Goal: Task Accomplishment & Management: Manage account settings

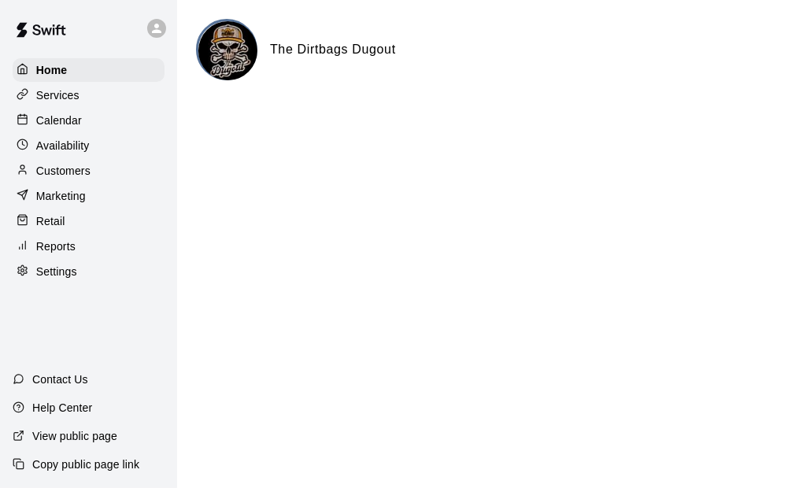
click at [64, 124] on p "Calendar" at bounding box center [59, 121] width 46 height 16
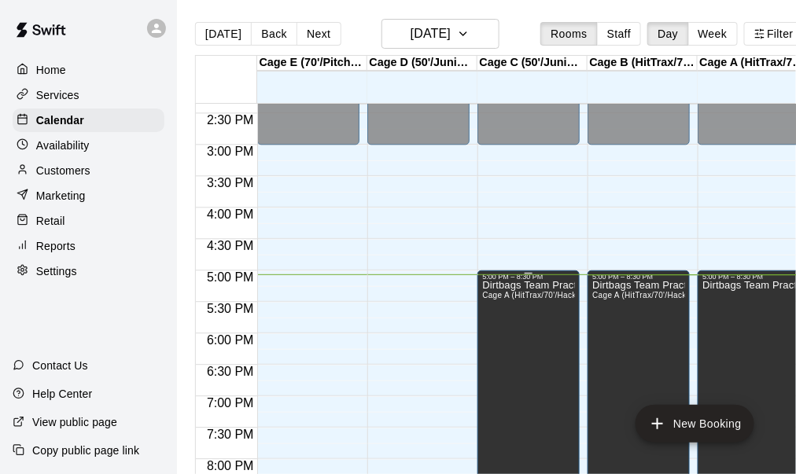
scroll to position [983, 0]
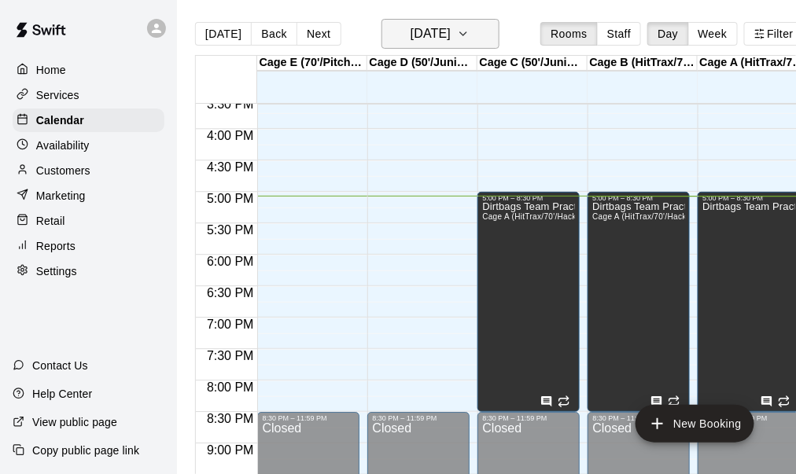
click at [470, 38] on icon "button" at bounding box center [463, 33] width 13 height 19
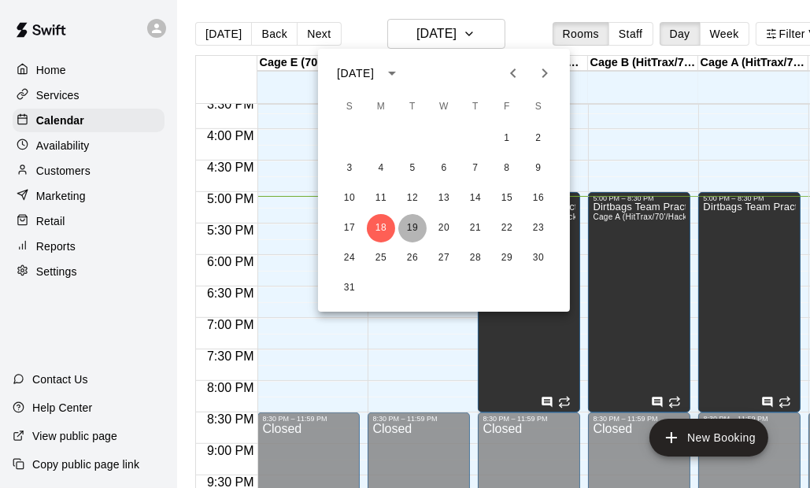
click at [414, 230] on button "19" at bounding box center [412, 228] width 28 height 28
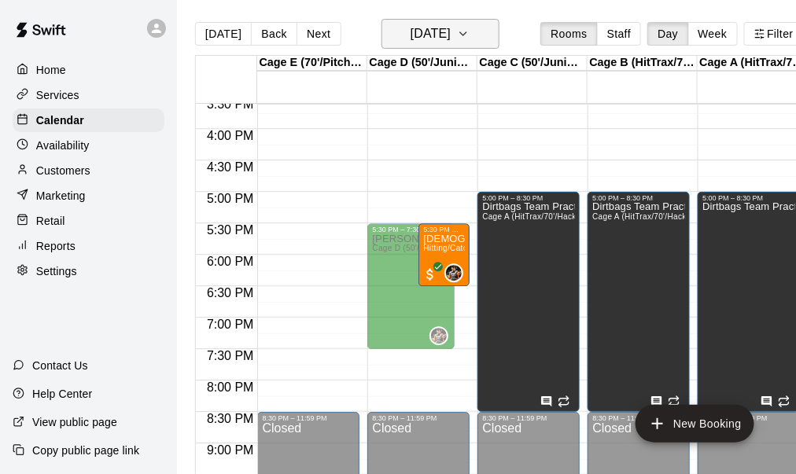
click at [467, 35] on icon "button" at bounding box center [463, 33] width 6 height 3
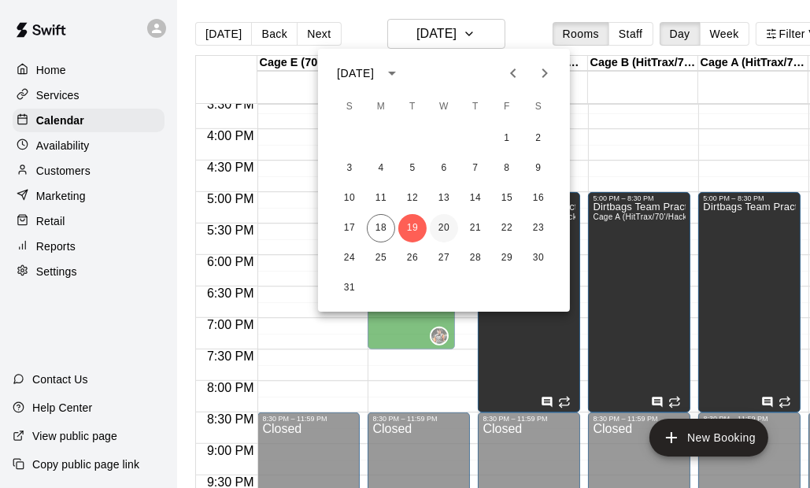
click at [448, 227] on button "20" at bounding box center [444, 228] width 28 height 28
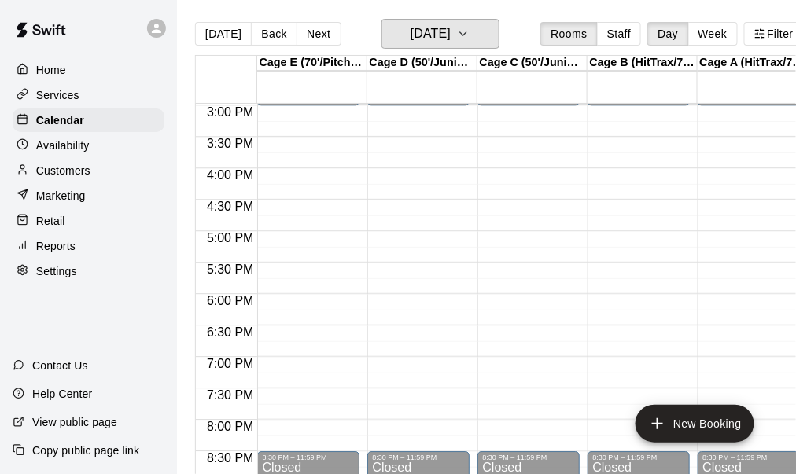
scroll to position [825, 0]
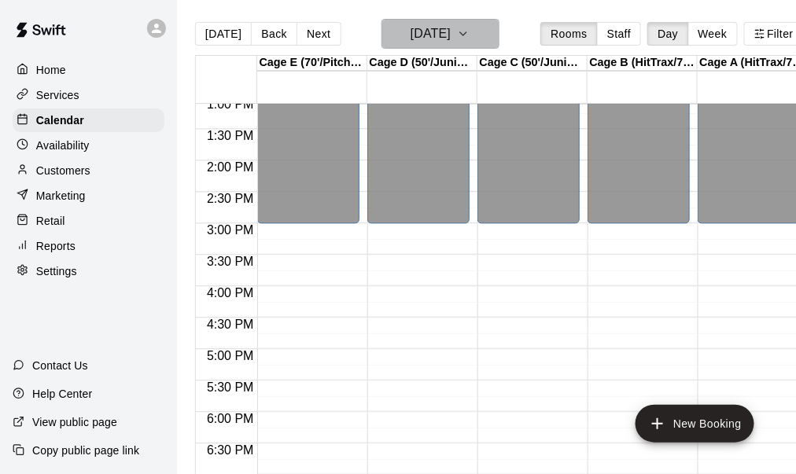
click at [492, 42] on button "[DATE]" at bounding box center [441, 34] width 118 height 30
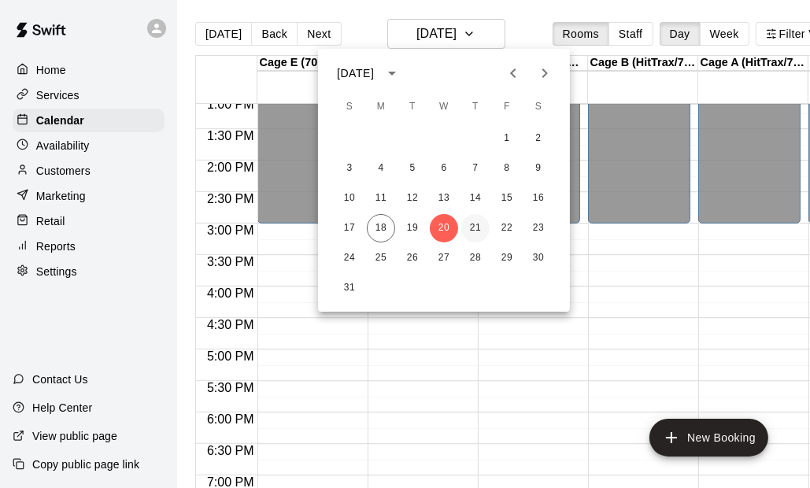
click at [478, 226] on button "21" at bounding box center [475, 228] width 28 height 28
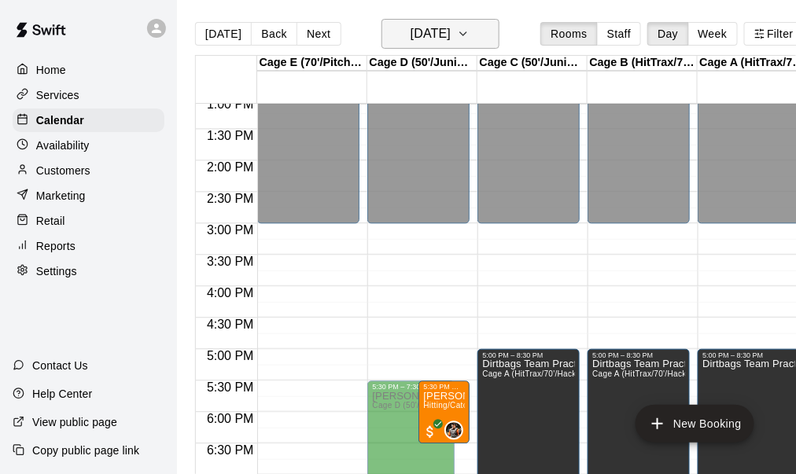
click at [467, 34] on icon "button" at bounding box center [463, 33] width 6 height 3
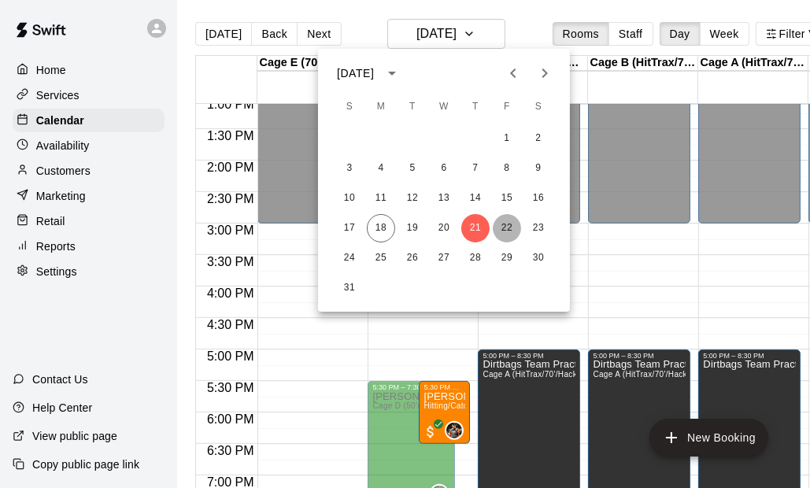
click at [513, 223] on button "22" at bounding box center [507, 228] width 28 height 28
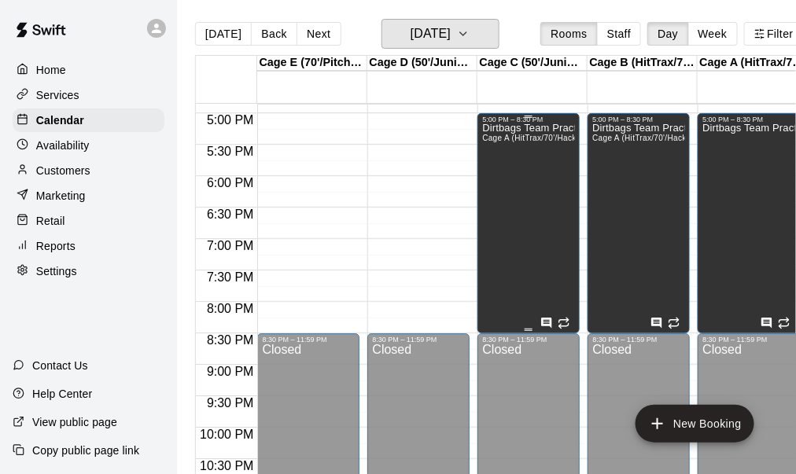
scroll to position [983, 0]
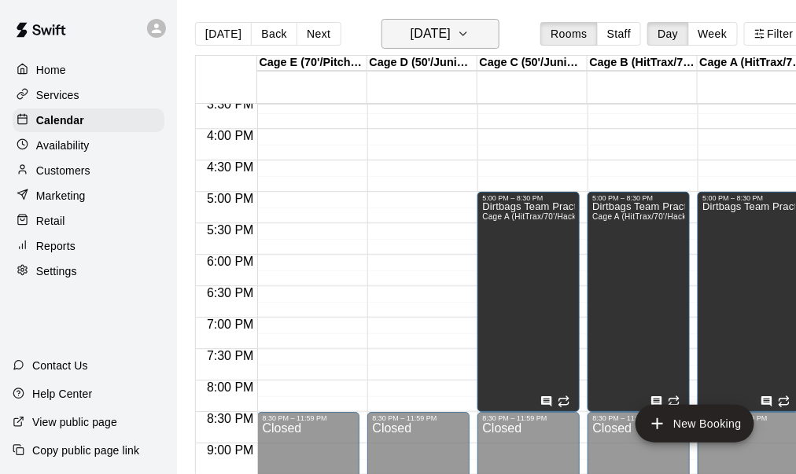
click at [450, 49] on button "[DATE]" at bounding box center [441, 34] width 118 height 30
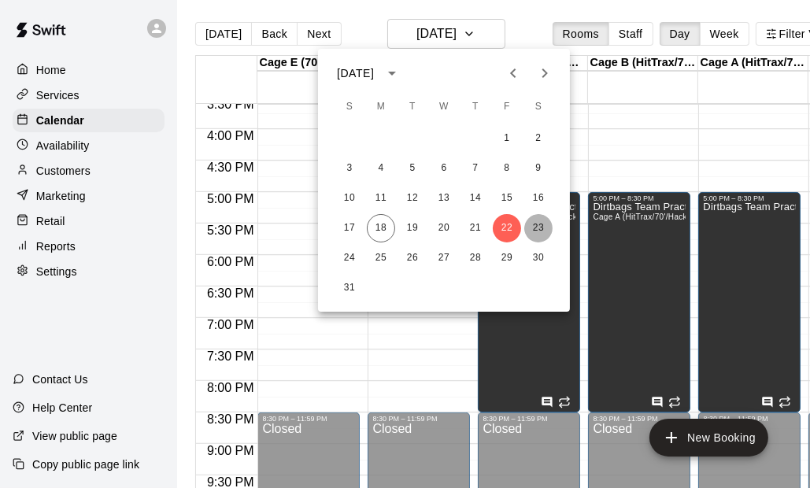
click at [537, 228] on button "23" at bounding box center [538, 228] width 28 height 28
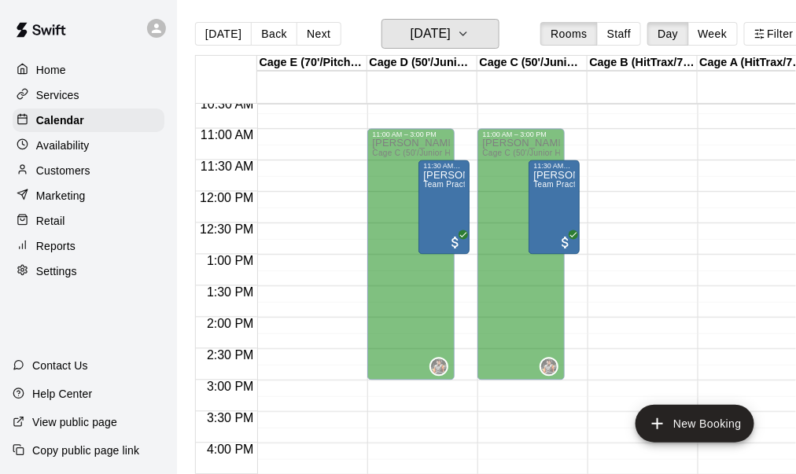
scroll to position [511, 0]
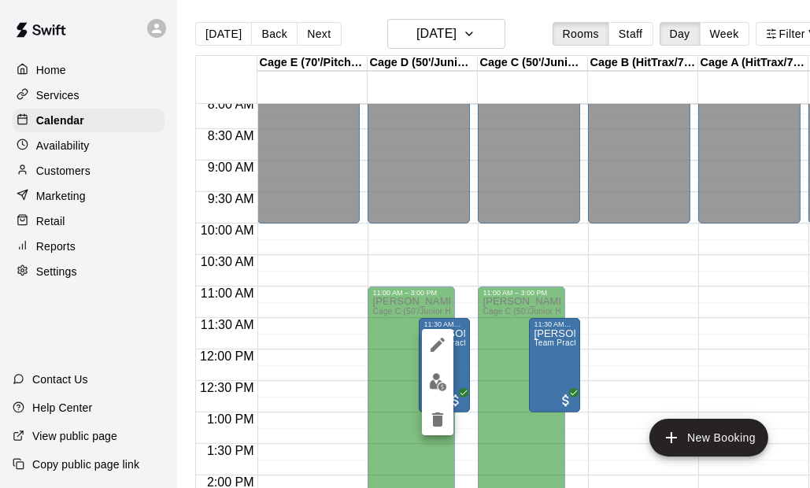
click at [651, 301] on div at bounding box center [405, 244] width 810 height 488
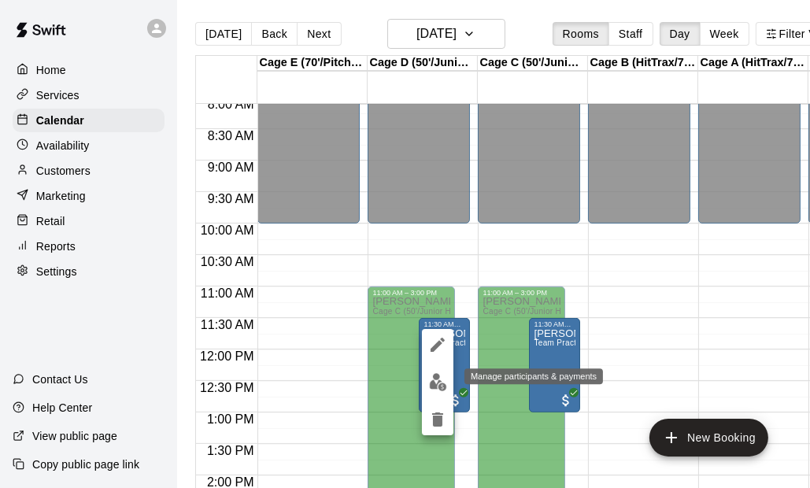
click at [431, 382] on img "edit" at bounding box center [438, 382] width 18 height 18
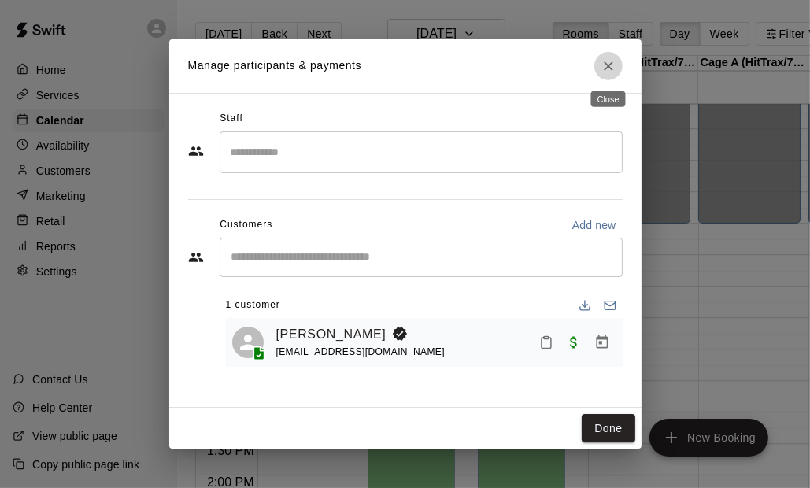
click at [612, 68] on icon "Close" at bounding box center [608, 66] width 16 height 16
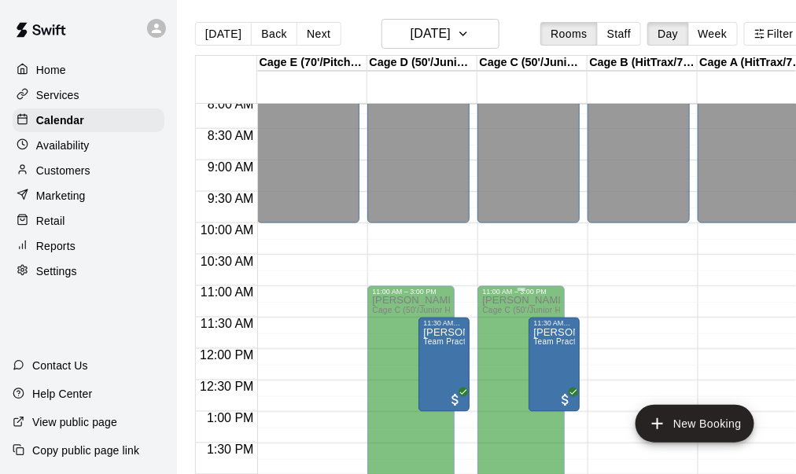
scroll to position [353, 0]
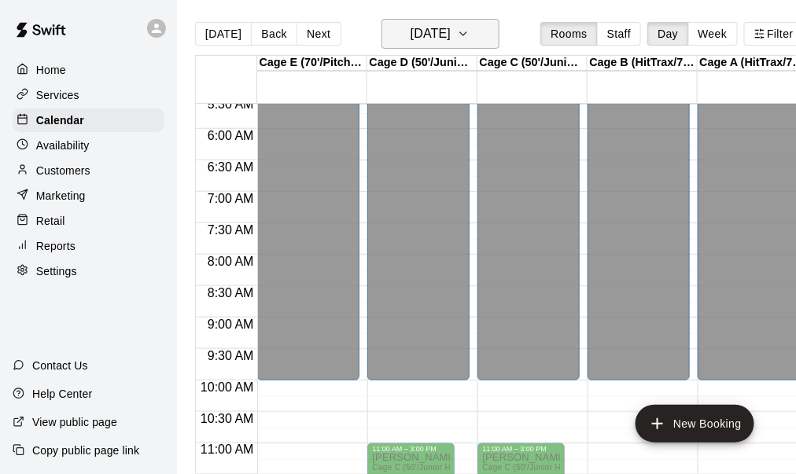
click at [470, 30] on icon "button" at bounding box center [463, 33] width 13 height 19
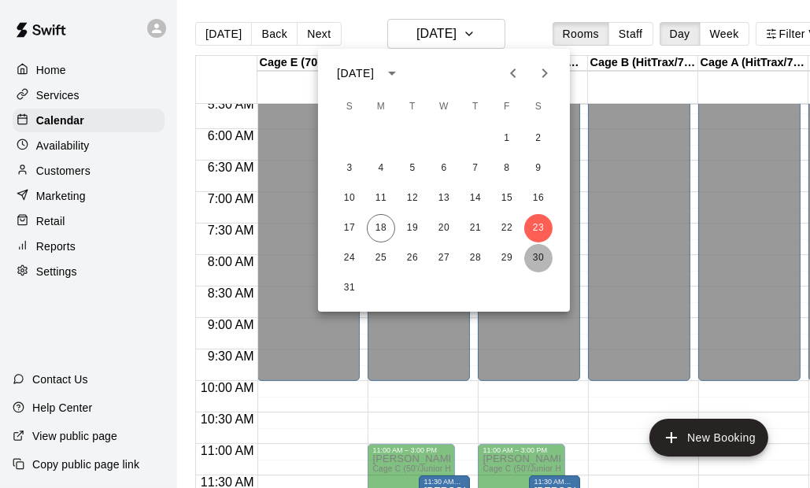
click at [545, 259] on button "30" at bounding box center [538, 258] width 28 height 28
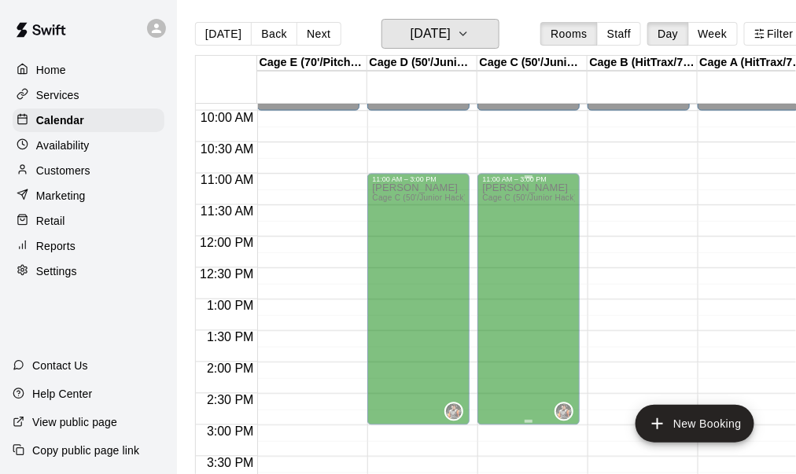
scroll to position [668, 0]
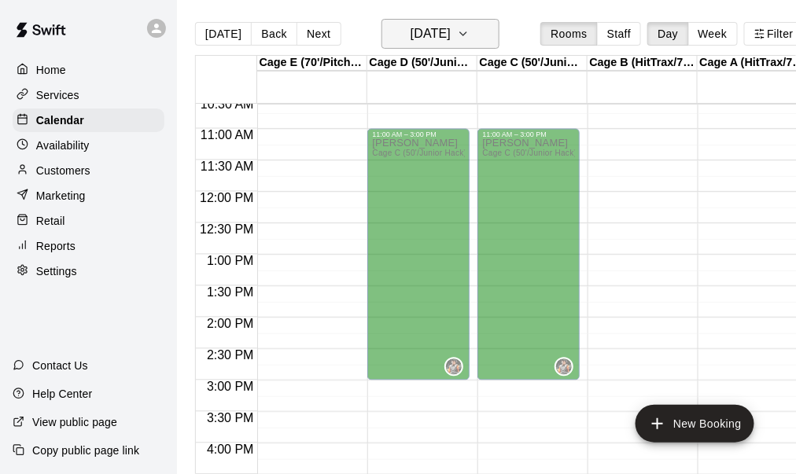
click at [470, 34] on icon "button" at bounding box center [463, 33] width 13 height 19
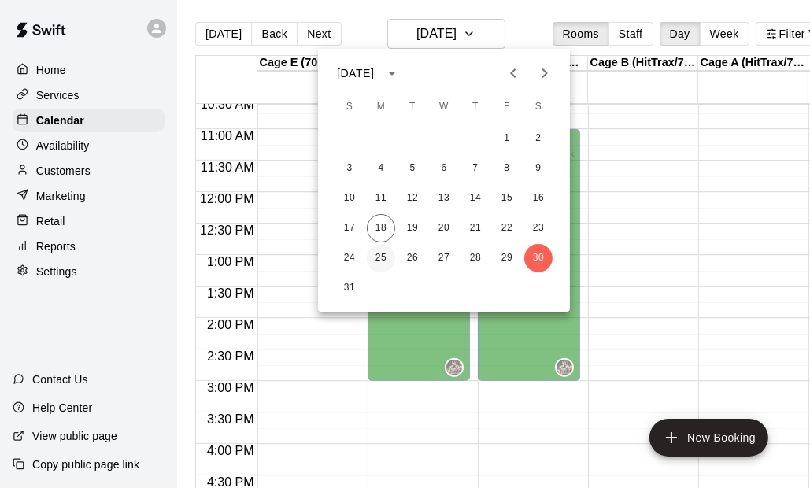
click at [387, 261] on button "25" at bounding box center [381, 258] width 28 height 28
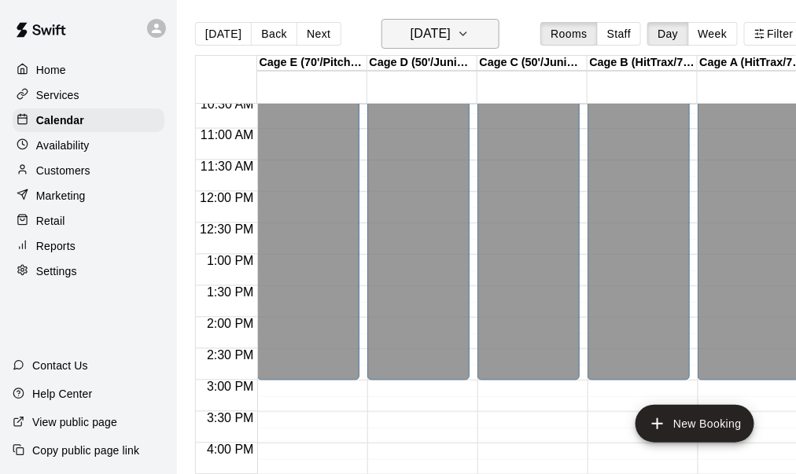
click at [500, 31] on button "[DATE]" at bounding box center [441, 34] width 118 height 30
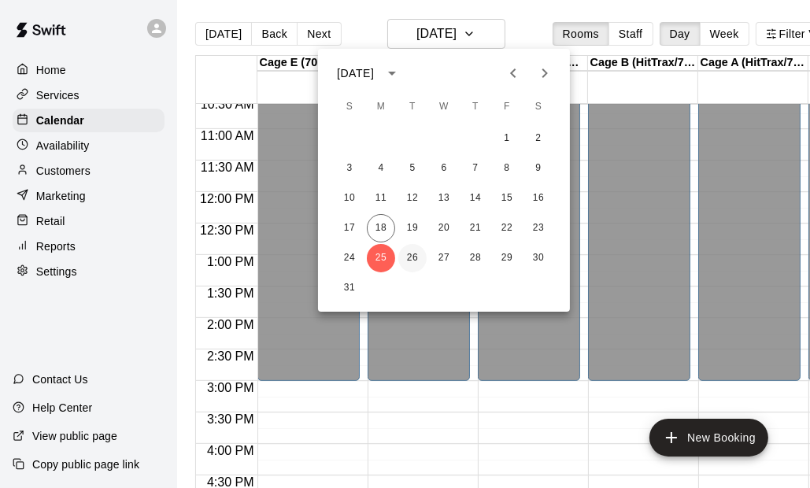
click at [408, 260] on button "26" at bounding box center [412, 258] width 28 height 28
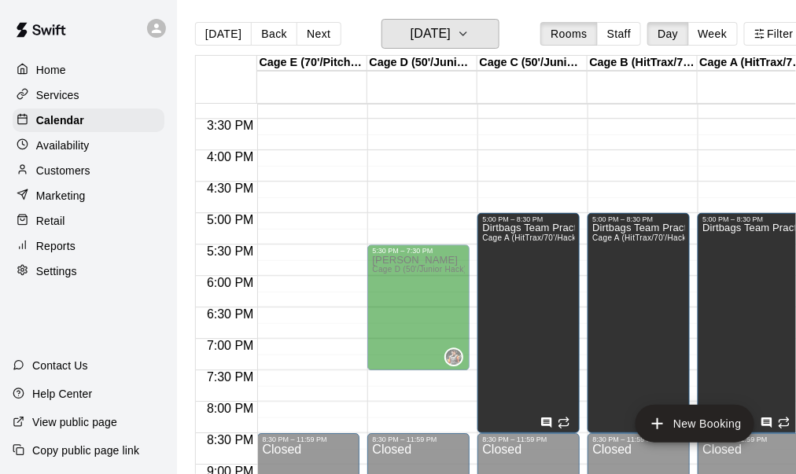
scroll to position [983, 0]
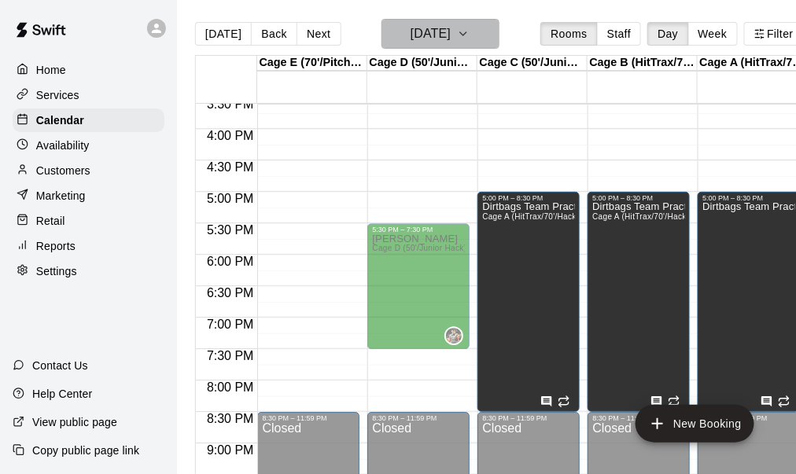
click at [470, 35] on icon "button" at bounding box center [463, 33] width 13 height 19
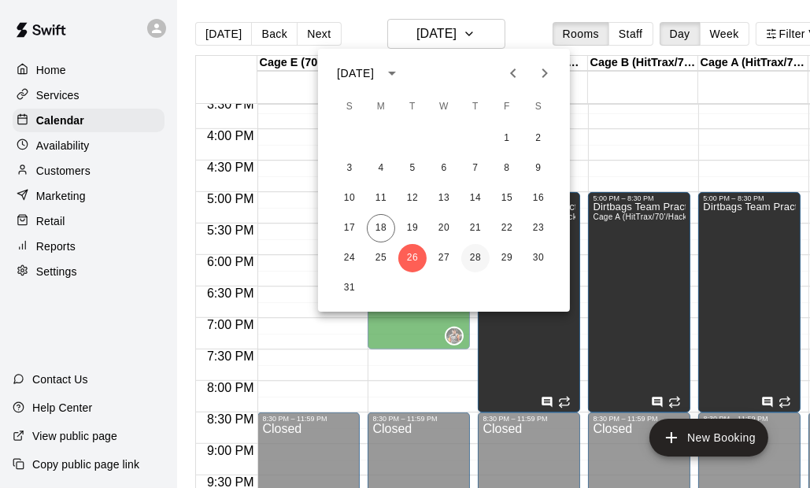
click at [478, 266] on button "28" at bounding box center [475, 258] width 28 height 28
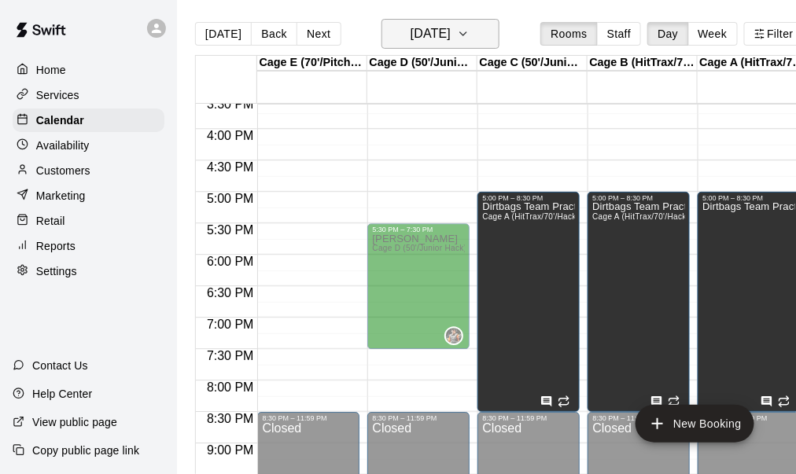
click at [470, 31] on icon "button" at bounding box center [463, 33] width 13 height 19
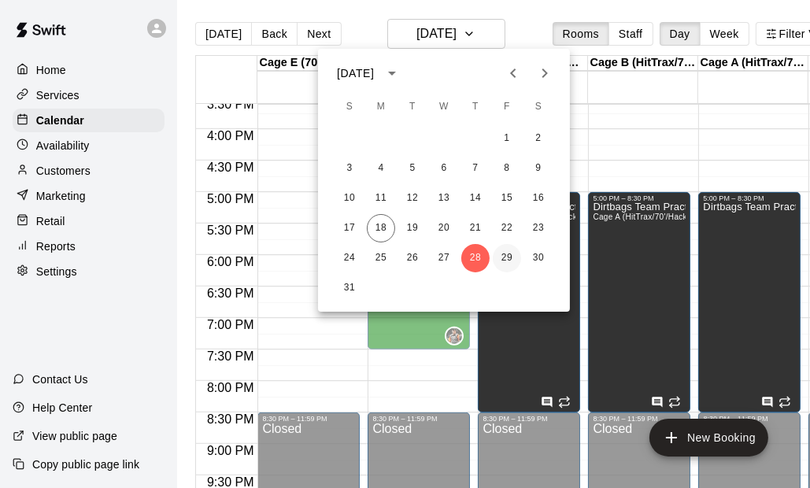
click at [513, 260] on button "29" at bounding box center [507, 258] width 28 height 28
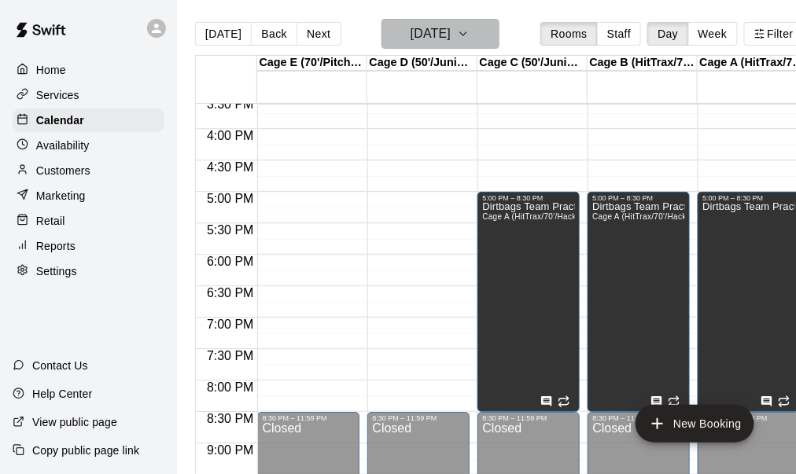
click at [470, 28] on icon "button" at bounding box center [463, 33] width 13 height 19
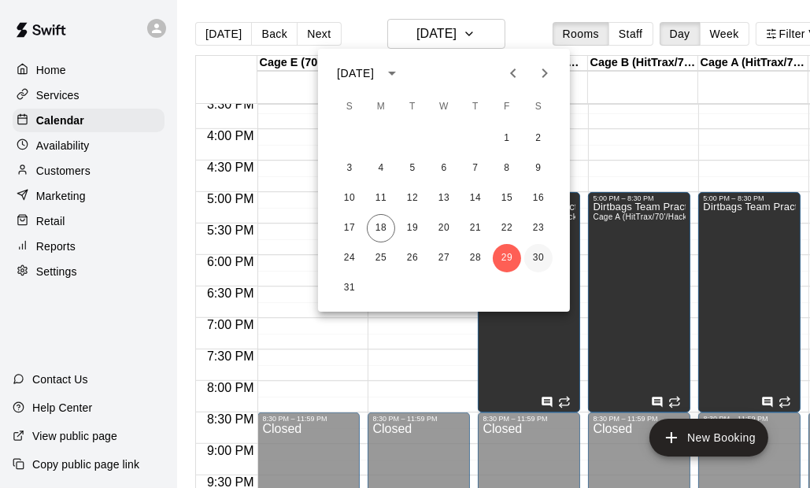
click at [538, 253] on button "30" at bounding box center [538, 258] width 28 height 28
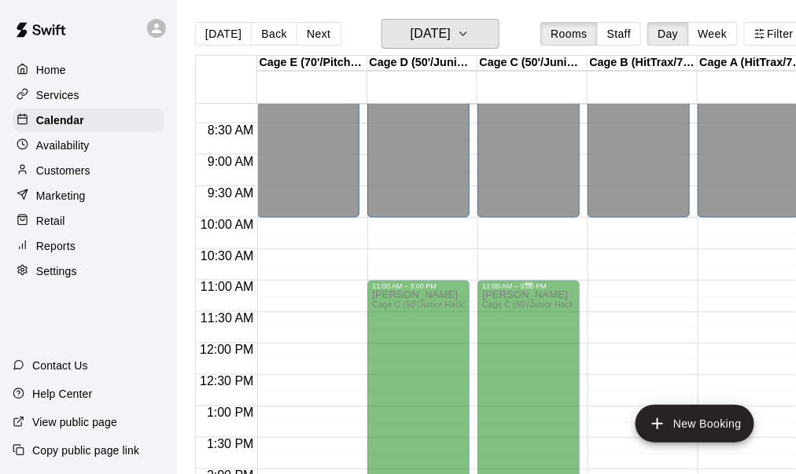
scroll to position [511, 0]
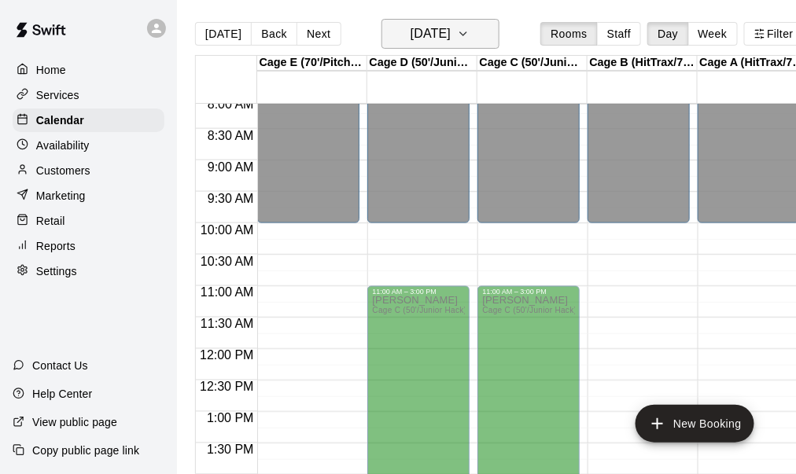
click at [500, 36] on button "[DATE]" at bounding box center [441, 34] width 118 height 30
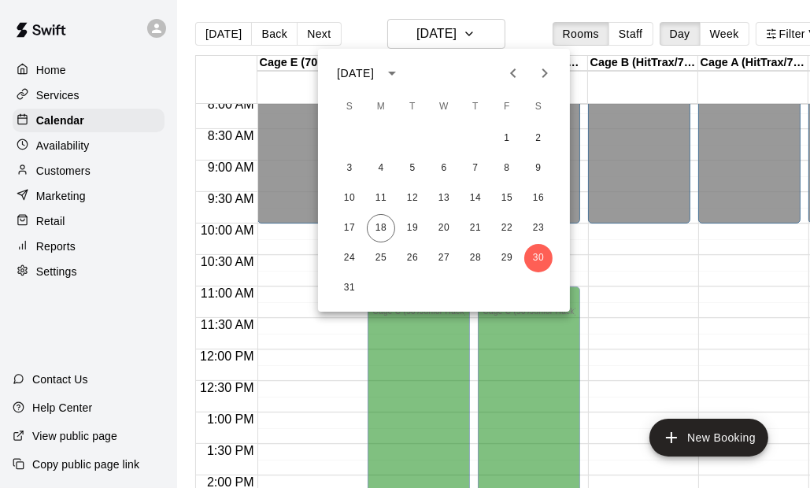
click at [546, 72] on icon "Next month" at bounding box center [545, 72] width 6 height 9
click at [541, 132] on button "6" at bounding box center [538, 138] width 28 height 28
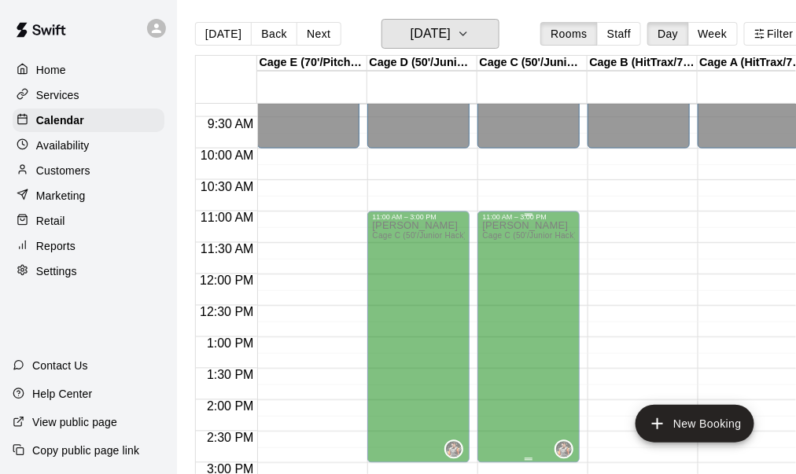
scroll to position [668, 0]
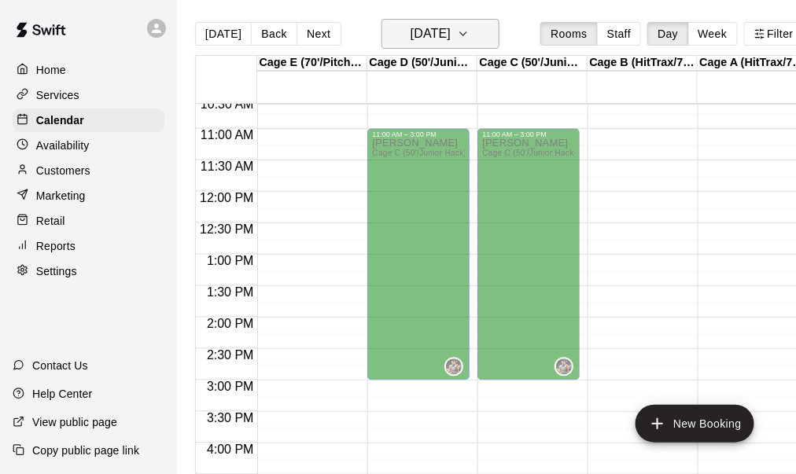
click at [485, 33] on button "[DATE]" at bounding box center [441, 34] width 118 height 30
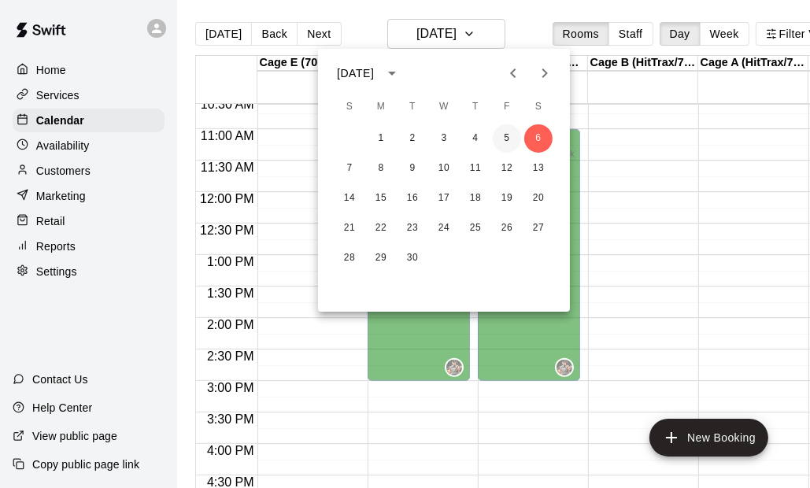
click at [511, 148] on button "5" at bounding box center [507, 138] width 28 height 28
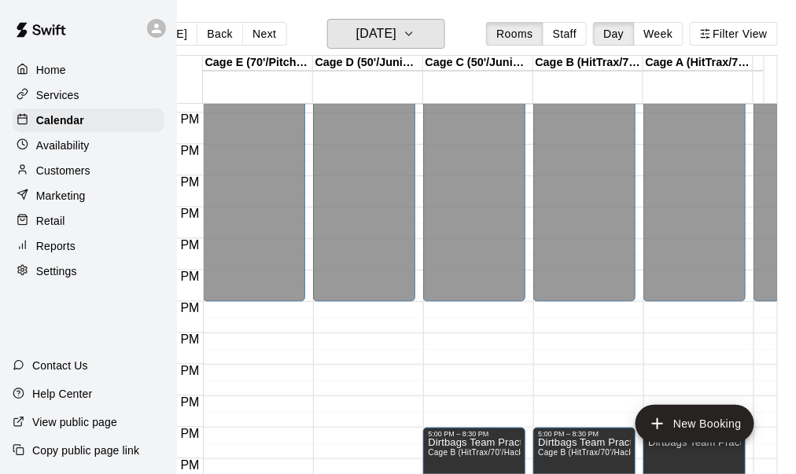
scroll to position [0, 65]
click at [428, 38] on button "[DATE]" at bounding box center [386, 34] width 118 height 30
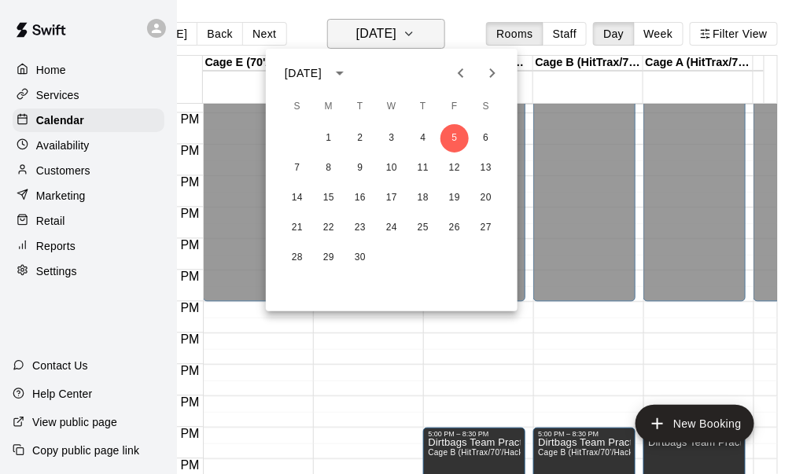
scroll to position [0, 52]
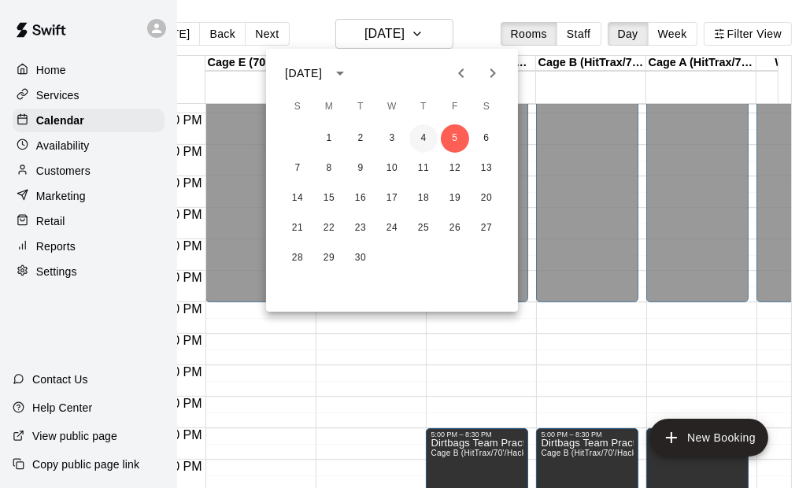
click at [424, 141] on button "4" at bounding box center [423, 138] width 28 height 28
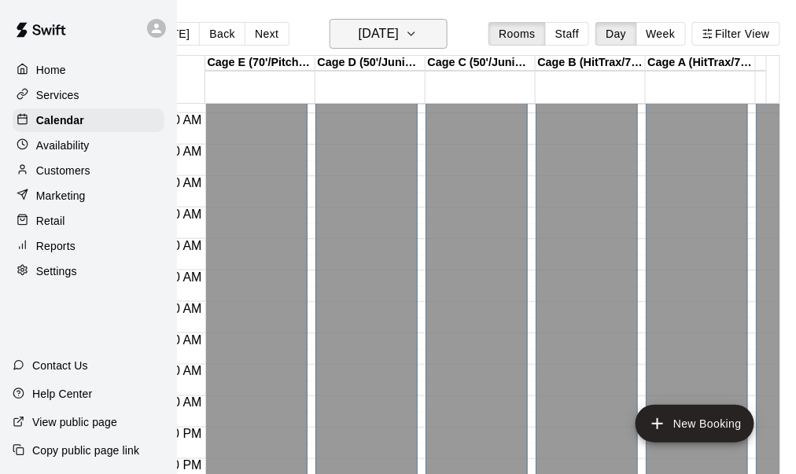
click at [418, 36] on icon "button" at bounding box center [411, 33] width 13 height 19
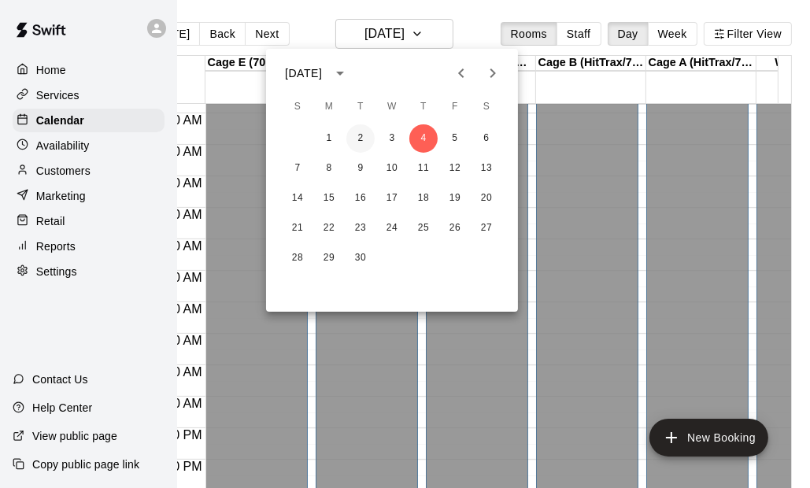
click at [366, 143] on button "2" at bounding box center [360, 138] width 28 height 28
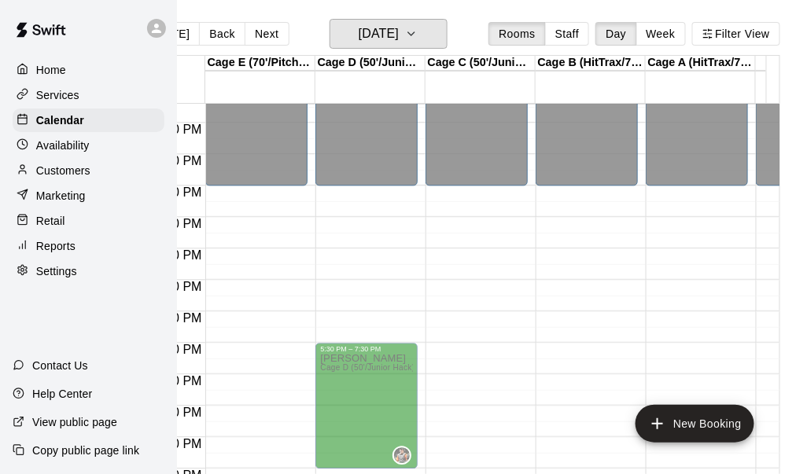
scroll to position [807, 0]
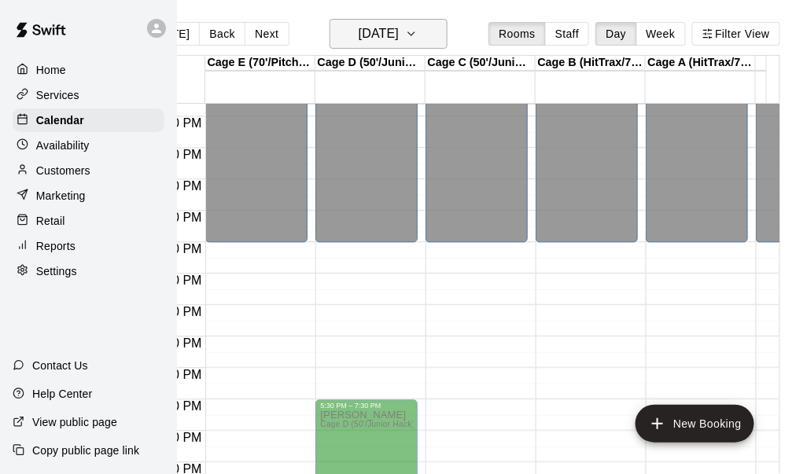
click at [418, 34] on icon "button" at bounding box center [411, 33] width 13 height 19
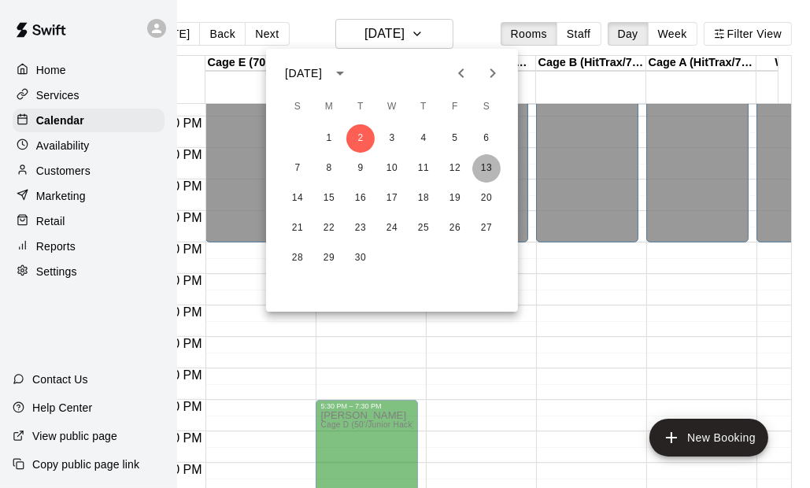
click at [488, 161] on button "13" at bounding box center [486, 168] width 28 height 28
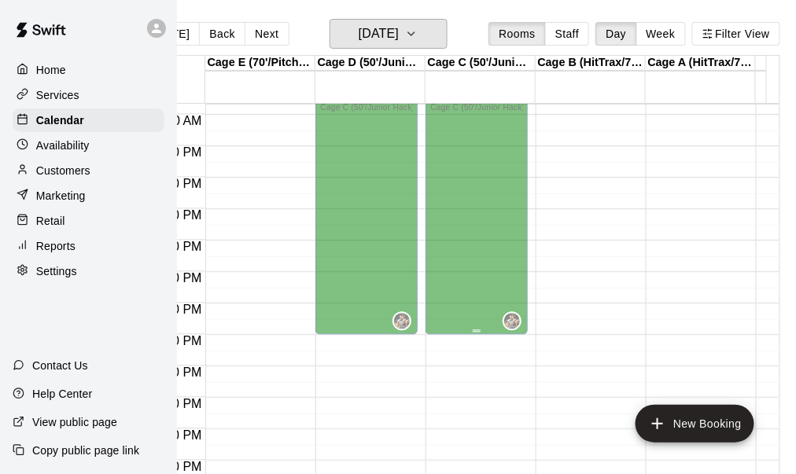
scroll to position [649, 0]
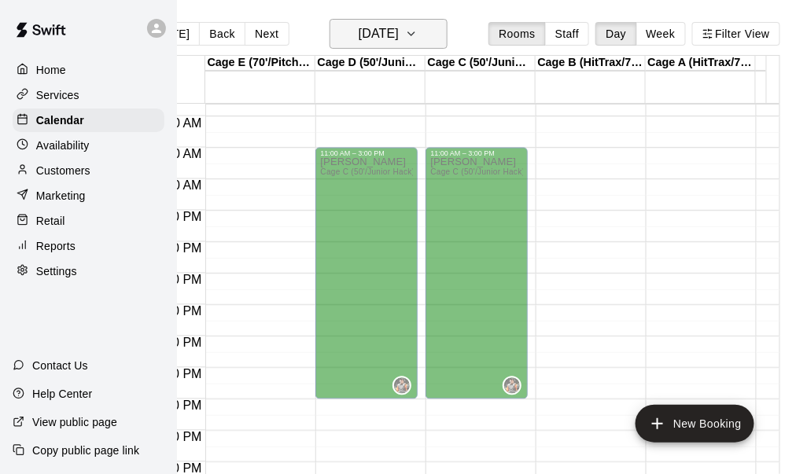
click at [434, 20] on button "[DATE]" at bounding box center [389, 34] width 118 height 30
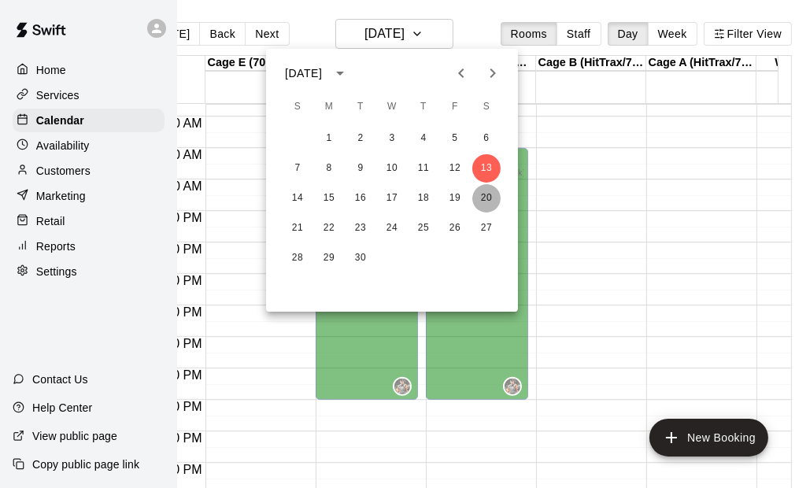
click at [489, 197] on button "20" at bounding box center [486, 198] width 28 height 28
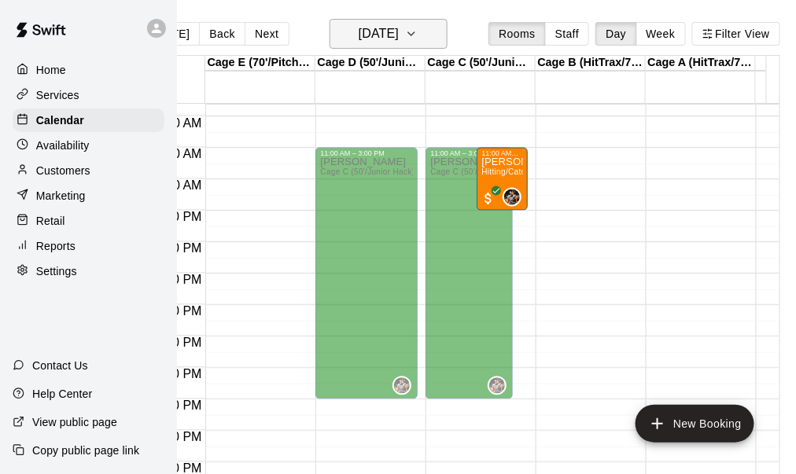
click at [418, 31] on icon "button" at bounding box center [411, 33] width 13 height 19
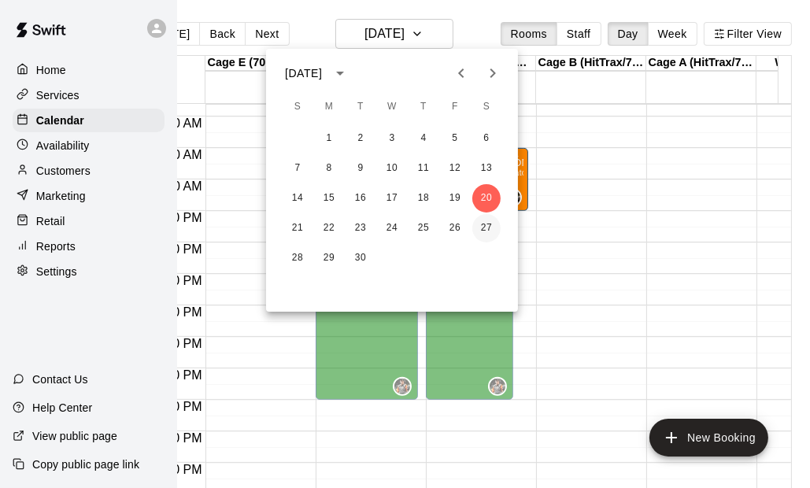
click at [482, 229] on button "27" at bounding box center [486, 228] width 28 height 28
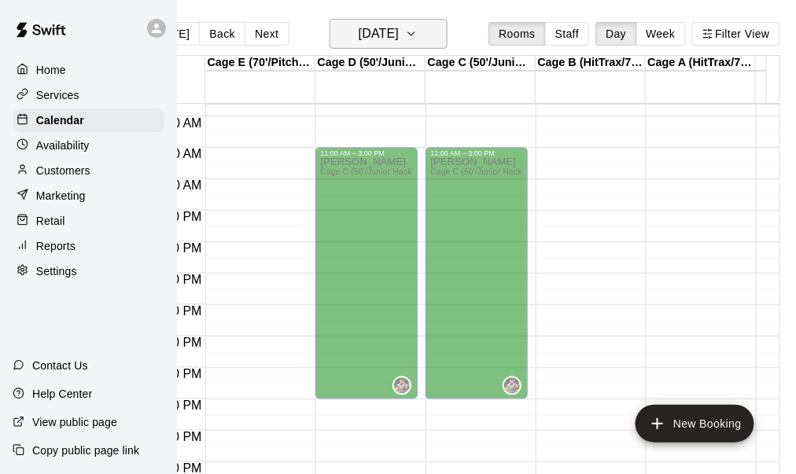
click at [415, 35] on icon "button" at bounding box center [411, 33] width 6 height 3
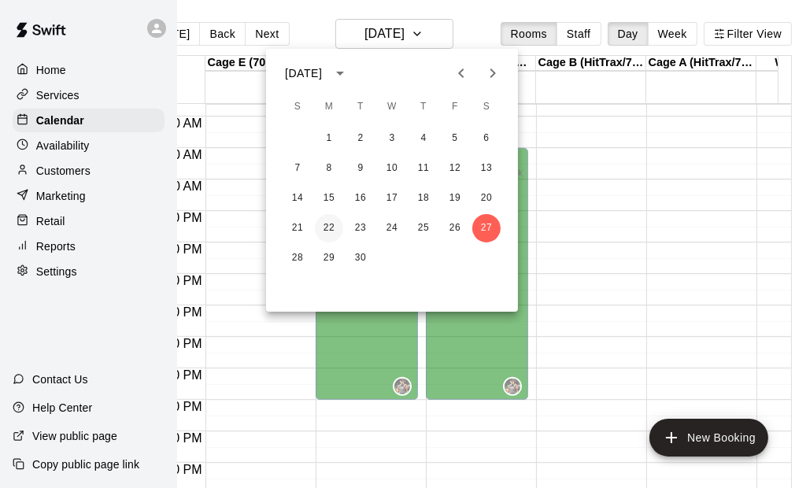
click at [335, 231] on button "22" at bounding box center [329, 228] width 28 height 28
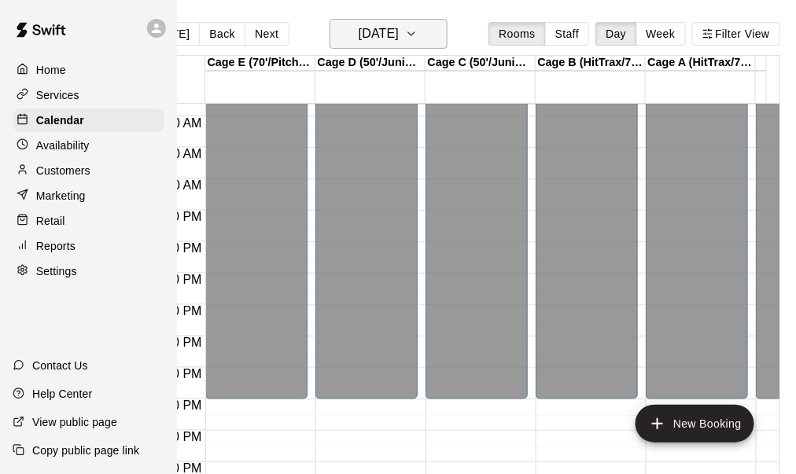
click at [418, 31] on icon "button" at bounding box center [411, 33] width 13 height 19
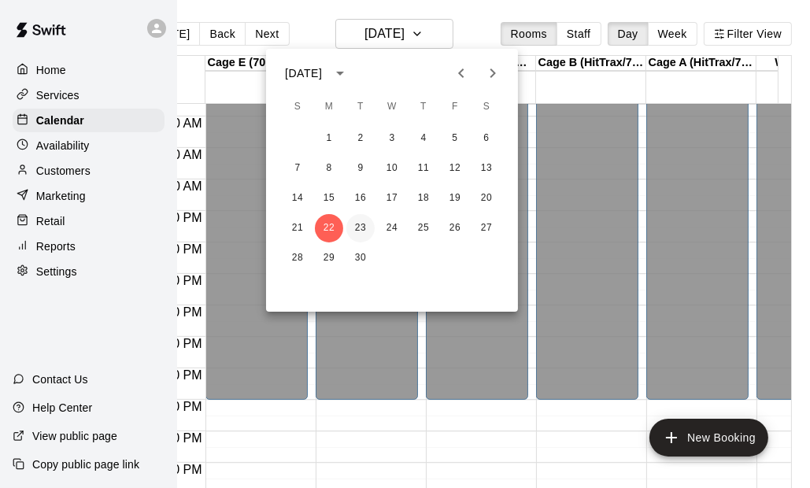
click at [360, 232] on button "23" at bounding box center [360, 228] width 28 height 28
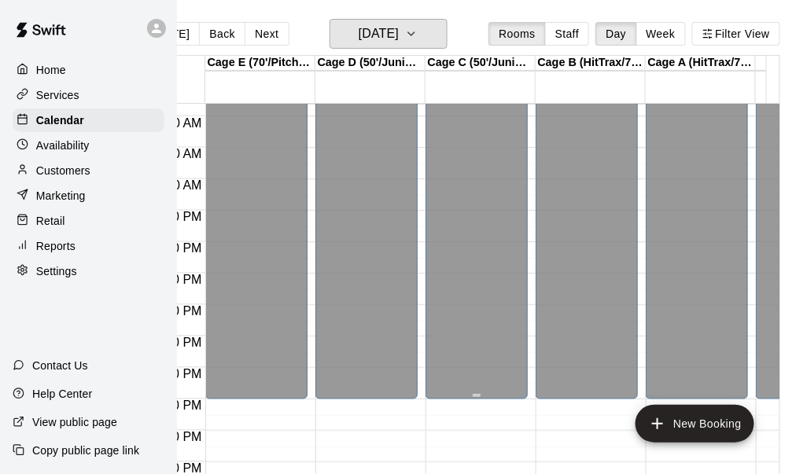
scroll to position [885, 0]
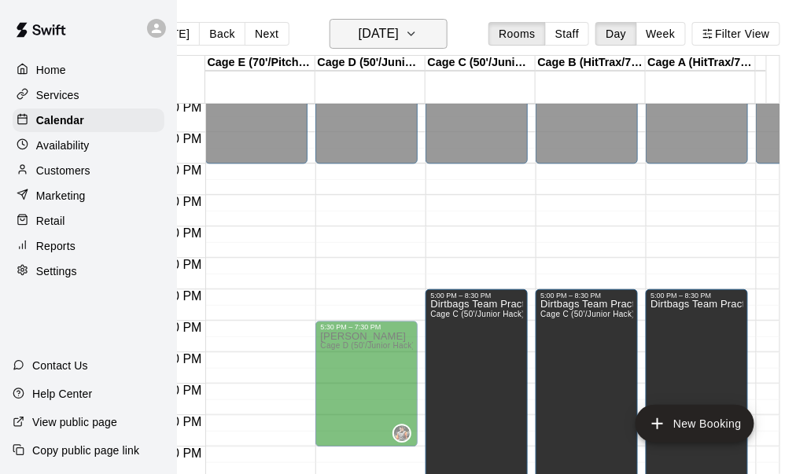
click at [418, 37] on icon "button" at bounding box center [411, 33] width 13 height 19
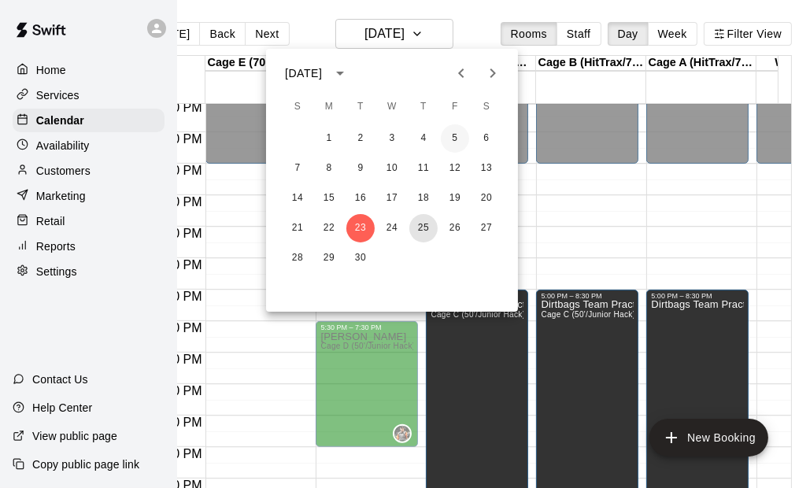
click at [433, 229] on button "25" at bounding box center [423, 228] width 28 height 28
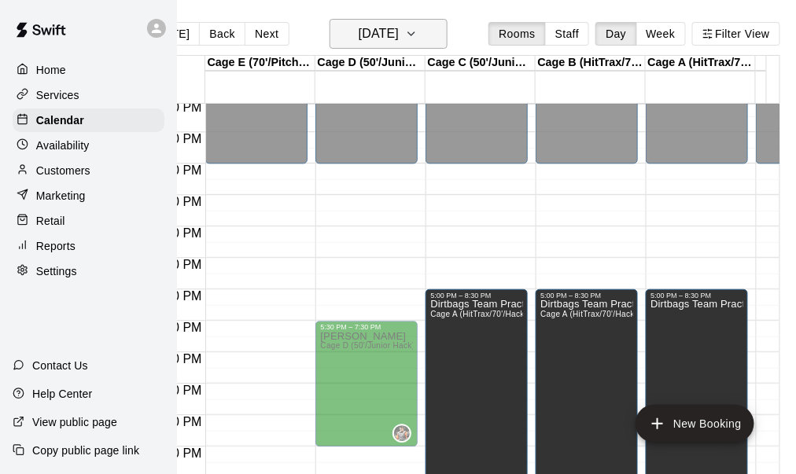
click at [418, 33] on icon "button" at bounding box center [411, 33] width 13 height 19
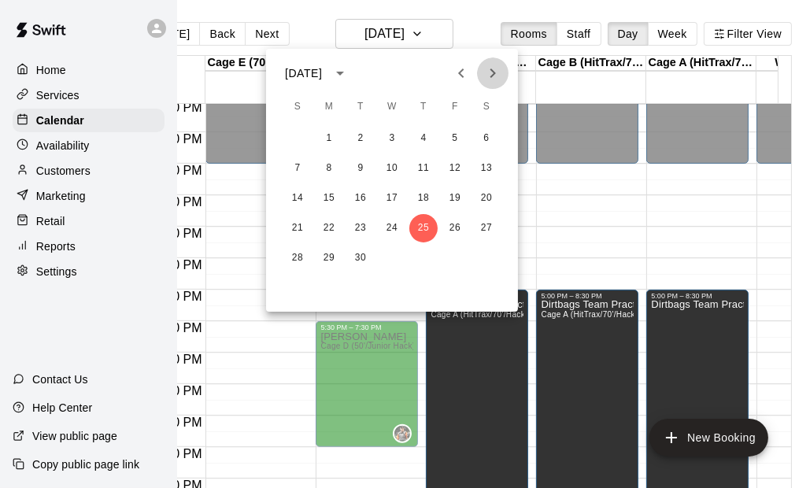
click at [495, 66] on icon "Next month" at bounding box center [492, 73] width 19 height 19
click at [485, 132] on button "4" at bounding box center [486, 138] width 28 height 28
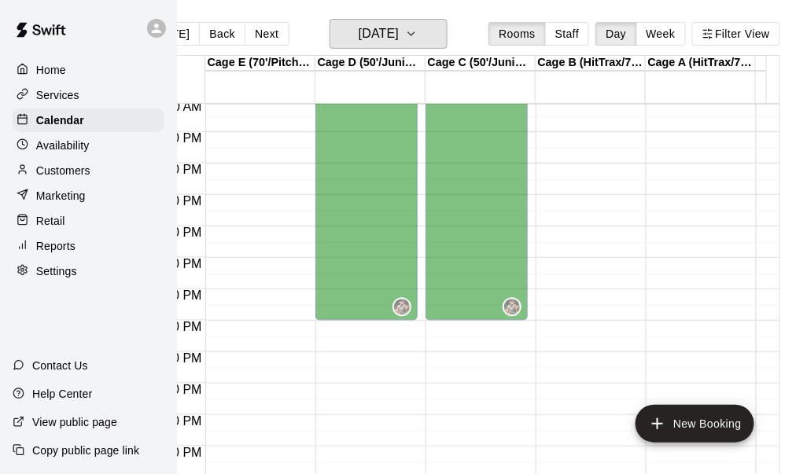
scroll to position [570, 0]
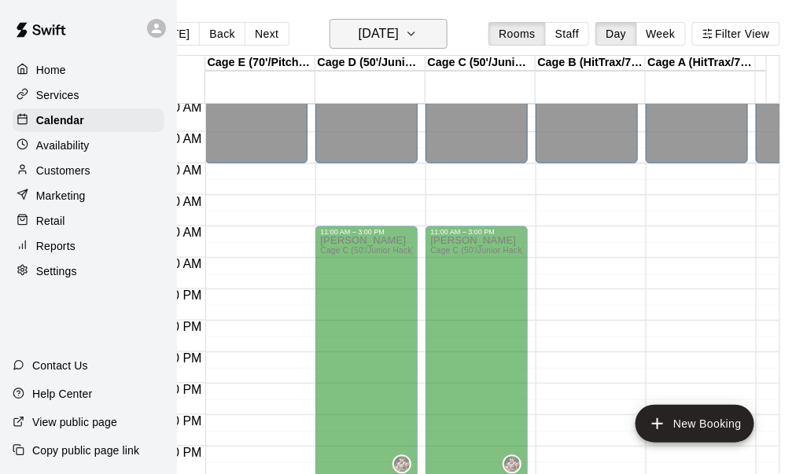
click at [447, 31] on button "[DATE]" at bounding box center [389, 34] width 118 height 30
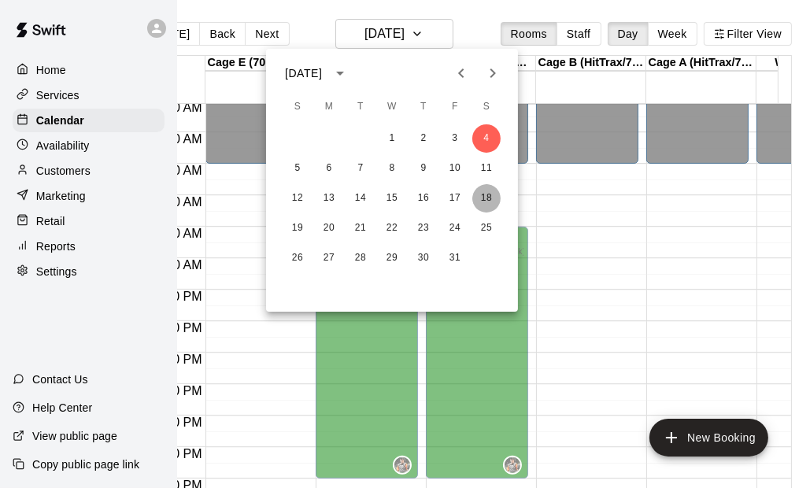
click at [494, 197] on button "18" at bounding box center [486, 198] width 28 height 28
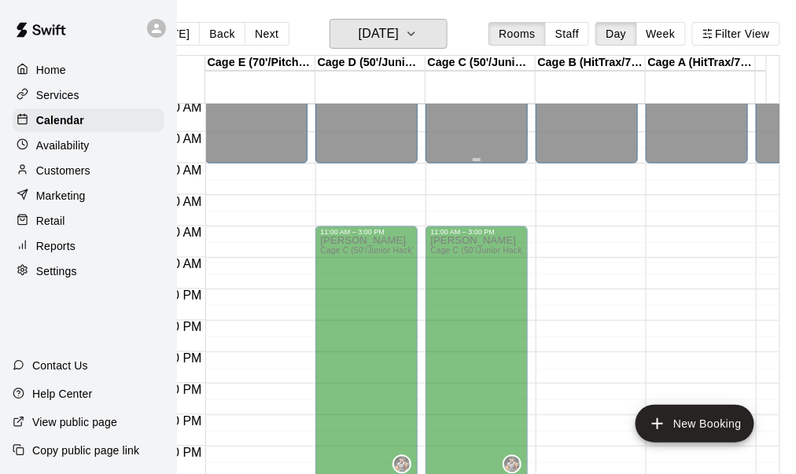
scroll to position [649, 0]
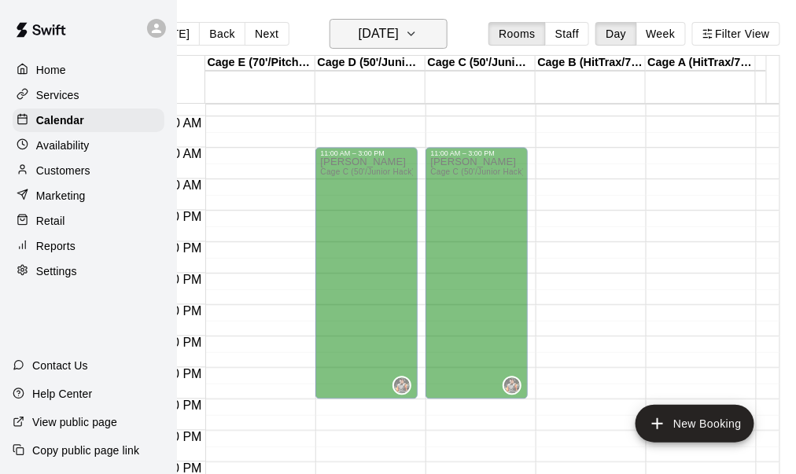
click at [418, 42] on icon "button" at bounding box center [411, 33] width 13 height 19
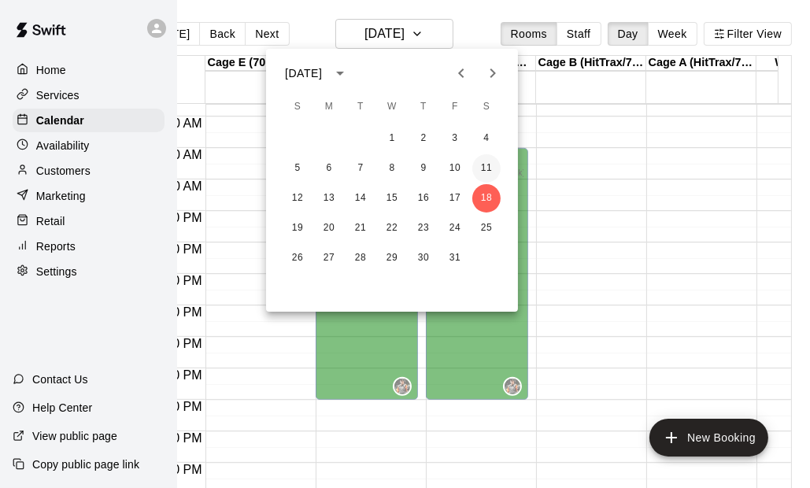
click at [481, 165] on button "11" at bounding box center [486, 168] width 28 height 28
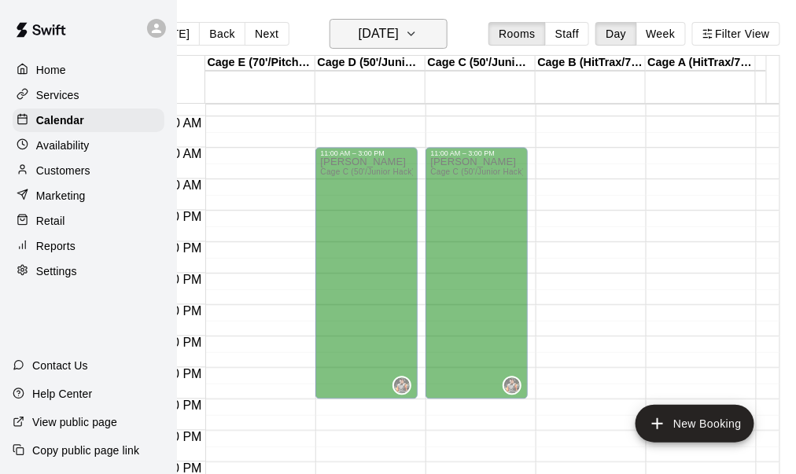
click at [418, 35] on icon "button" at bounding box center [411, 33] width 13 height 19
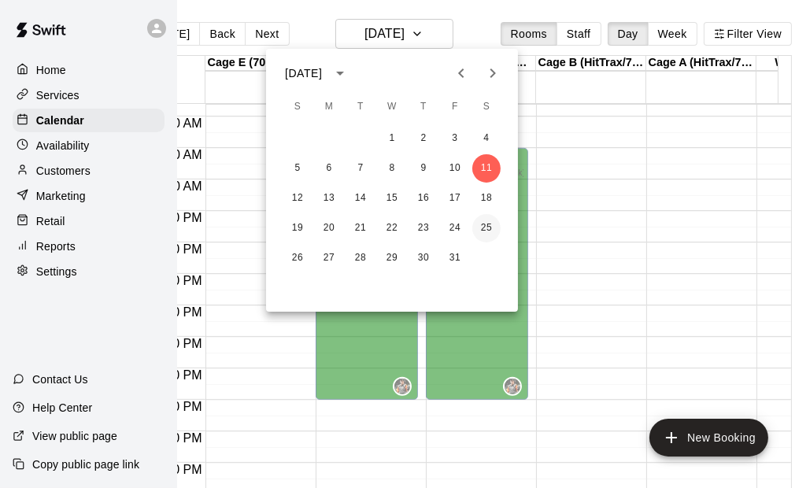
click at [490, 232] on button "25" at bounding box center [486, 228] width 28 height 28
